Goal: Navigation & Orientation: Find specific page/section

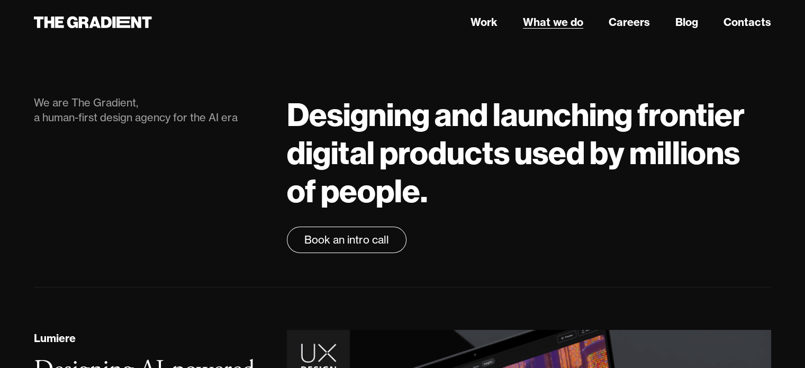
click at [548, 24] on link "What we do" at bounding box center [553, 22] width 60 height 16
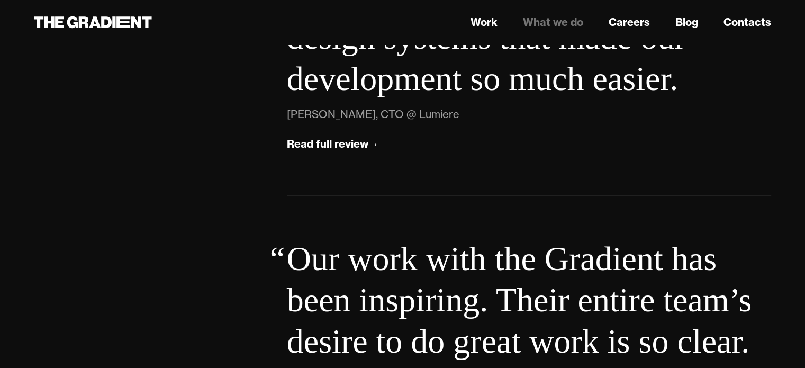
scroll to position [3899, 0]
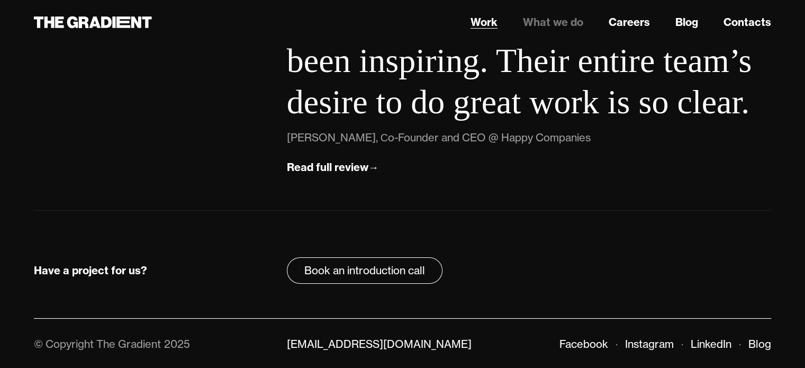
click at [476, 21] on link "Work" at bounding box center [483, 22] width 27 height 16
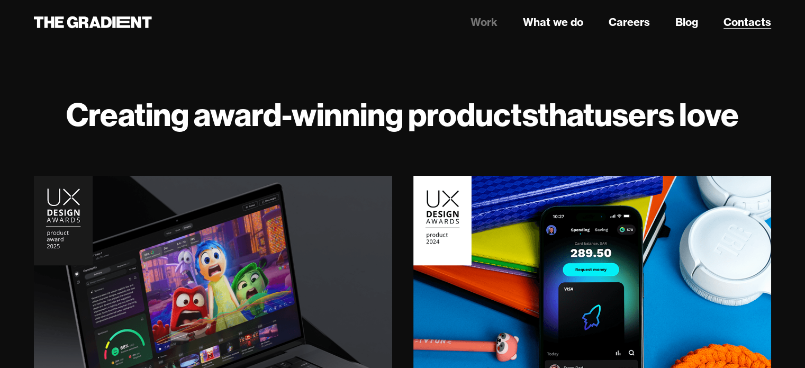
click at [749, 23] on link "Contacts" at bounding box center [747, 22] width 48 height 16
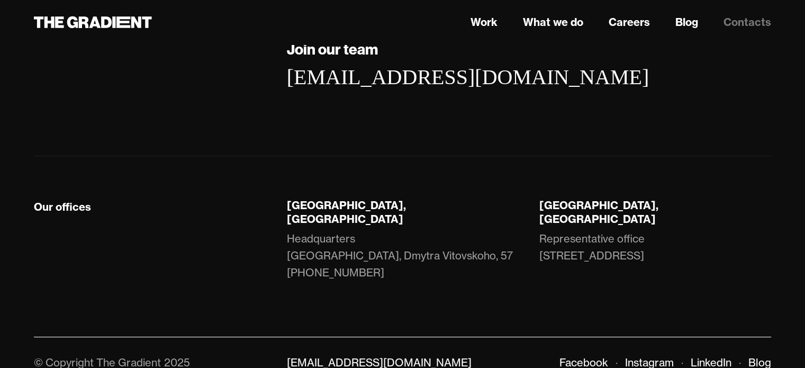
scroll to position [271, 0]
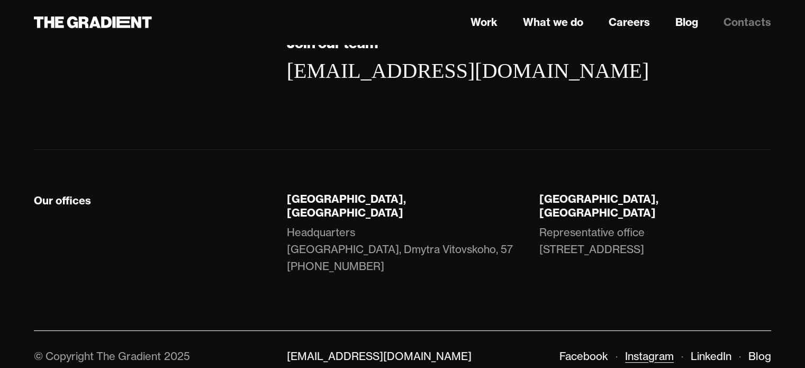
click at [665, 349] on link "Instagram" at bounding box center [649, 355] width 49 height 13
